Goal: Information Seeking & Learning: Check status

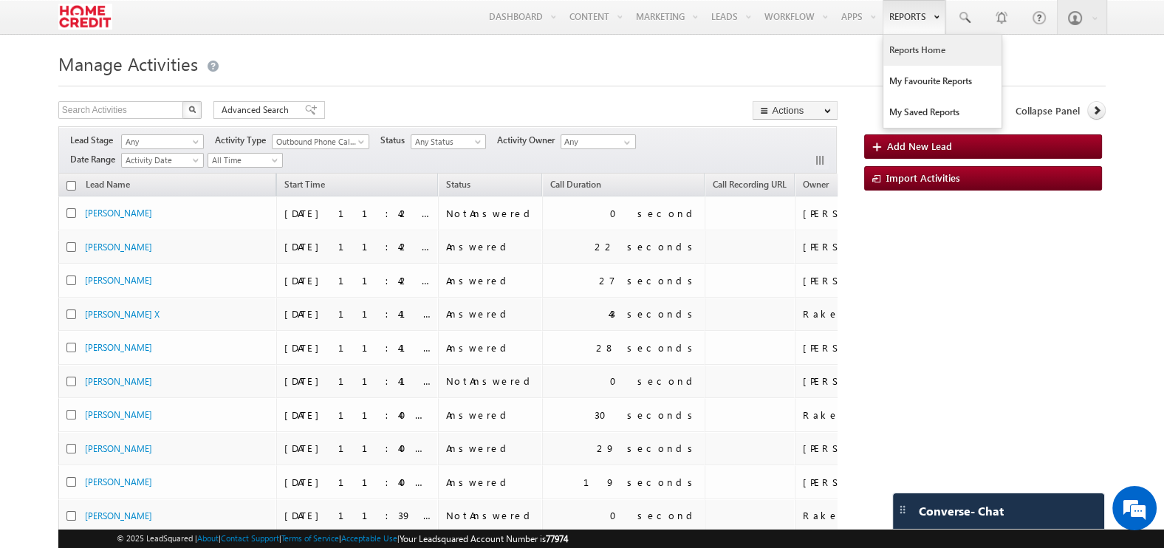
click at [910, 41] on link "Reports Home" at bounding box center [943, 50] width 118 height 31
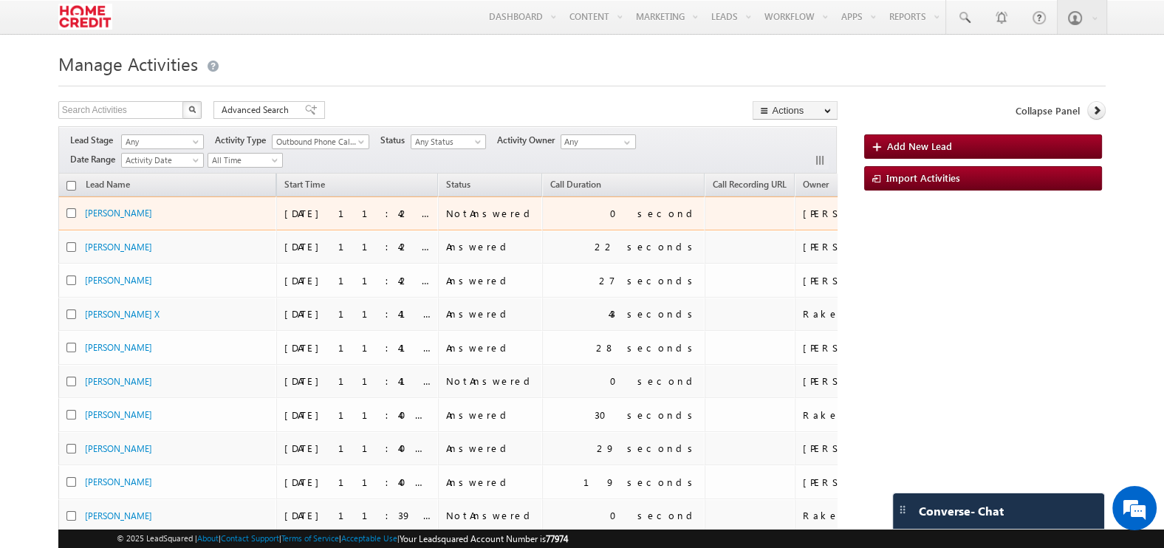
click at [137, 206] on span "SATENDER KUMAR" at bounding box center [118, 212] width 67 height 13
click at [143, 213] on link "SATENDER KUMAR" at bounding box center [118, 213] width 67 height 11
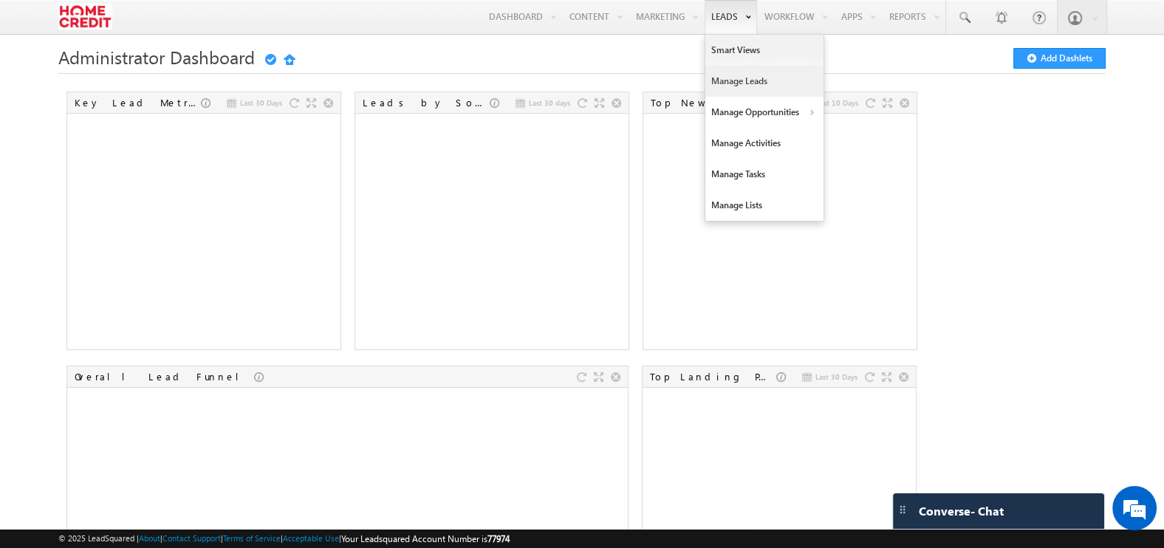
click at [734, 72] on link "Manage Leads" at bounding box center [765, 81] width 118 height 31
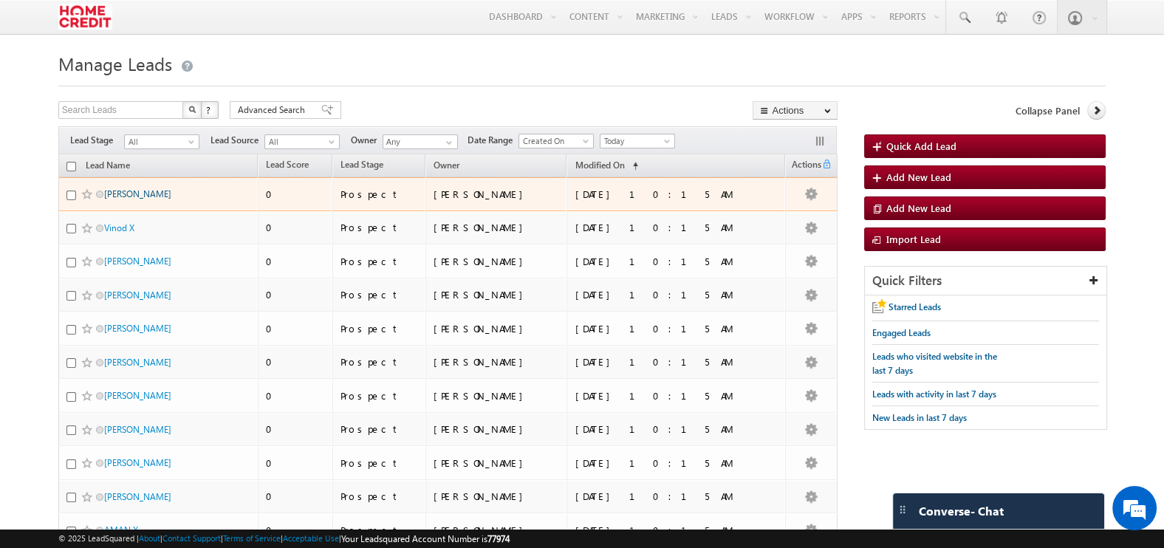
click at [147, 194] on link "[PERSON_NAME]" at bounding box center [137, 193] width 67 height 11
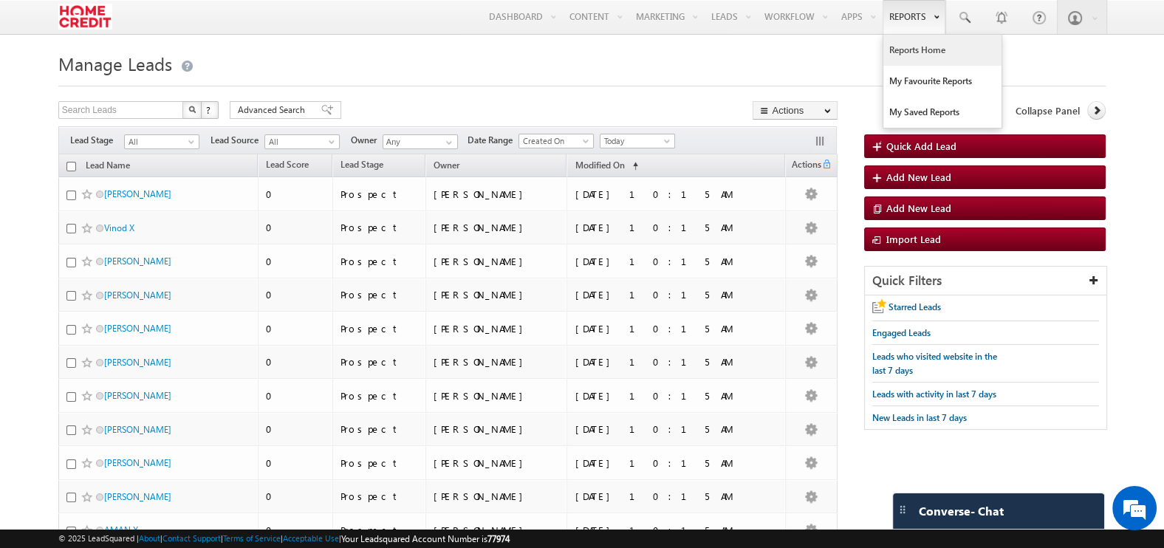
click at [905, 44] on link "Reports Home" at bounding box center [943, 50] width 118 height 31
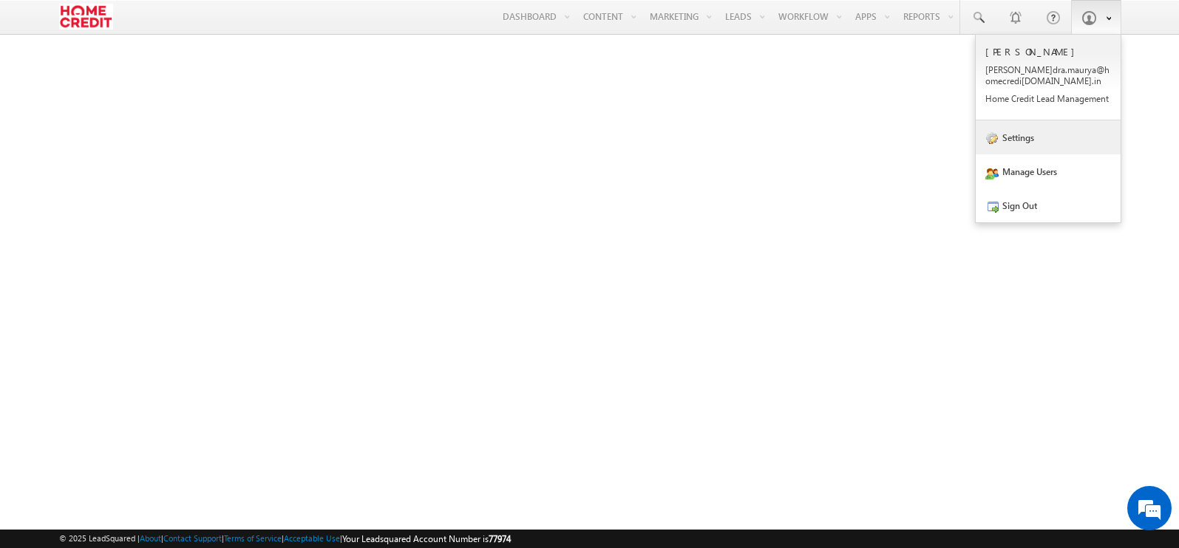
click at [1050, 146] on link "Settings" at bounding box center [1047, 137] width 145 height 34
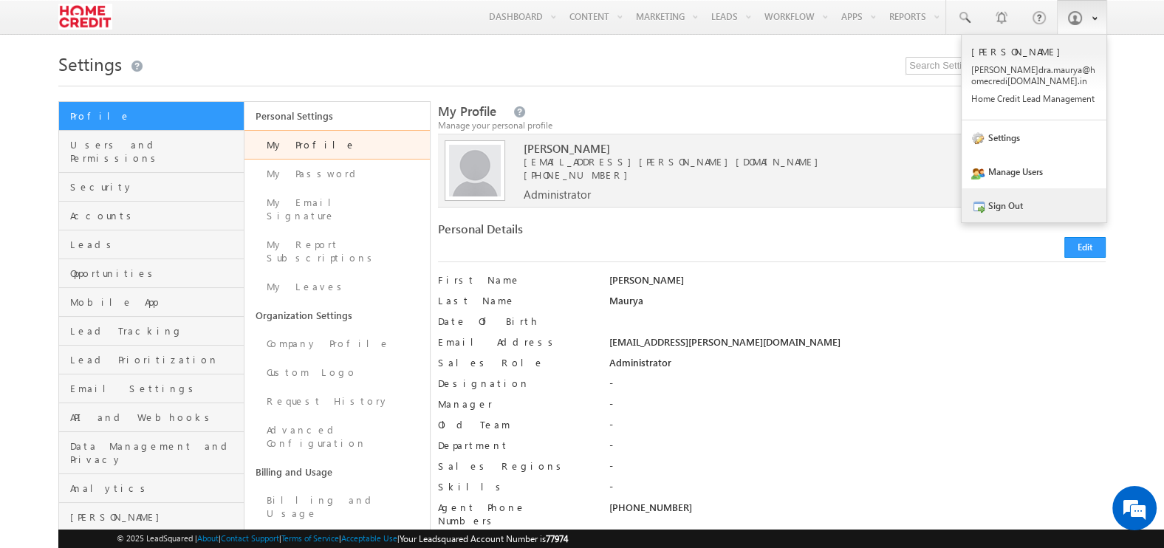
click at [997, 222] on link "Sign Out" at bounding box center [1034, 205] width 145 height 34
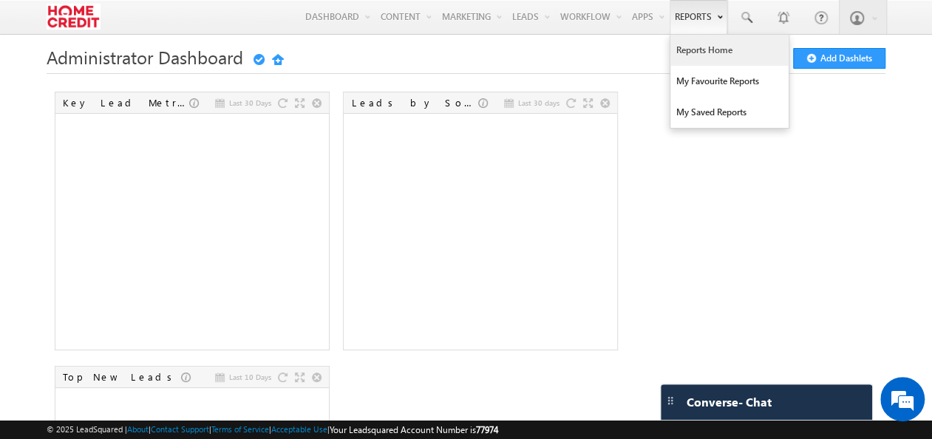
click at [692, 52] on link "Reports Home" at bounding box center [729, 50] width 118 height 31
